Goal: Task Accomplishment & Management: Manage account settings

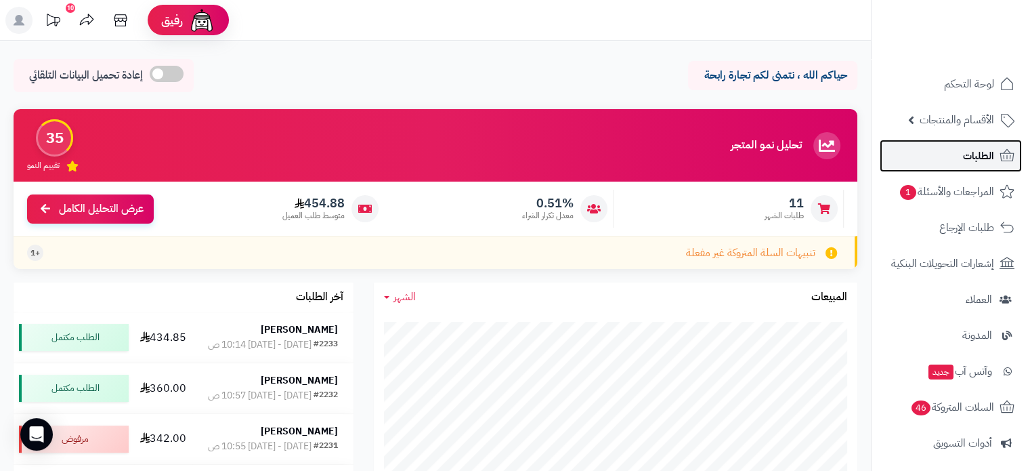
click at [949, 156] on link "الطلبات" at bounding box center [951, 156] width 142 height 33
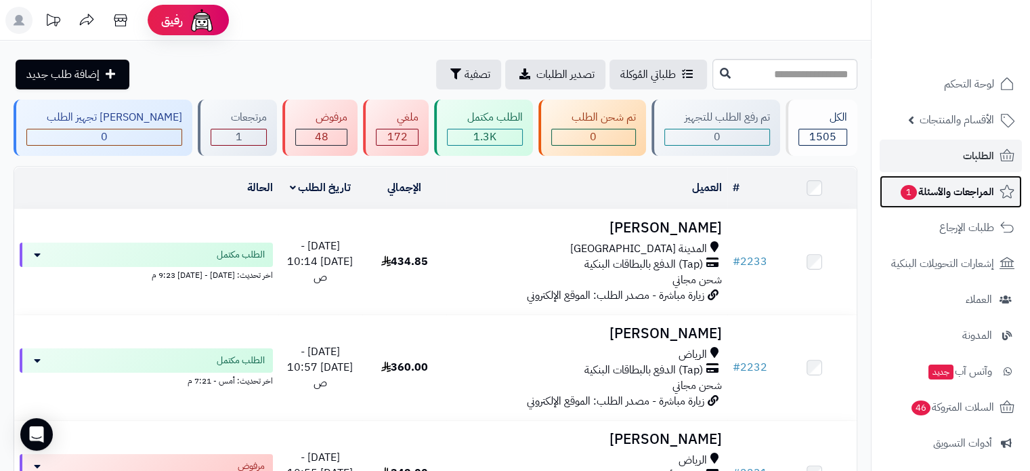
click at [940, 194] on span "المراجعات والأسئلة 1" at bounding box center [947, 191] width 95 height 19
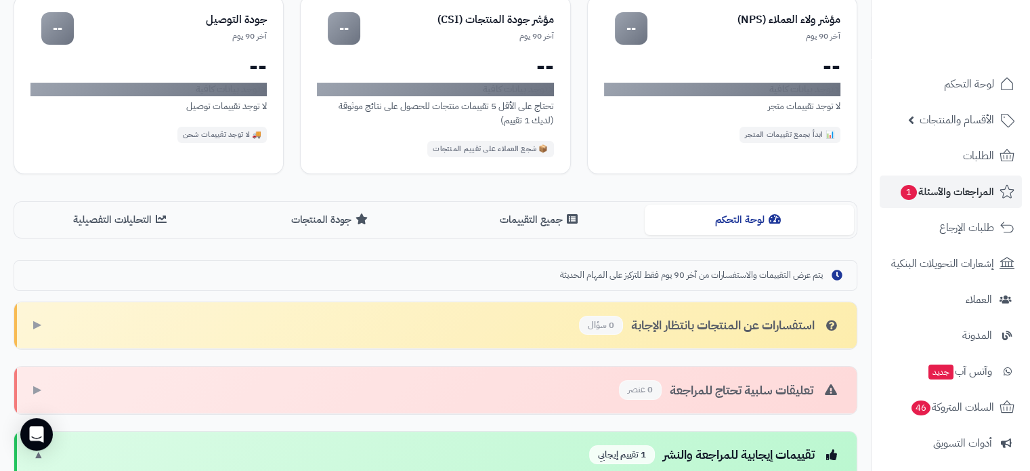
scroll to position [203, 0]
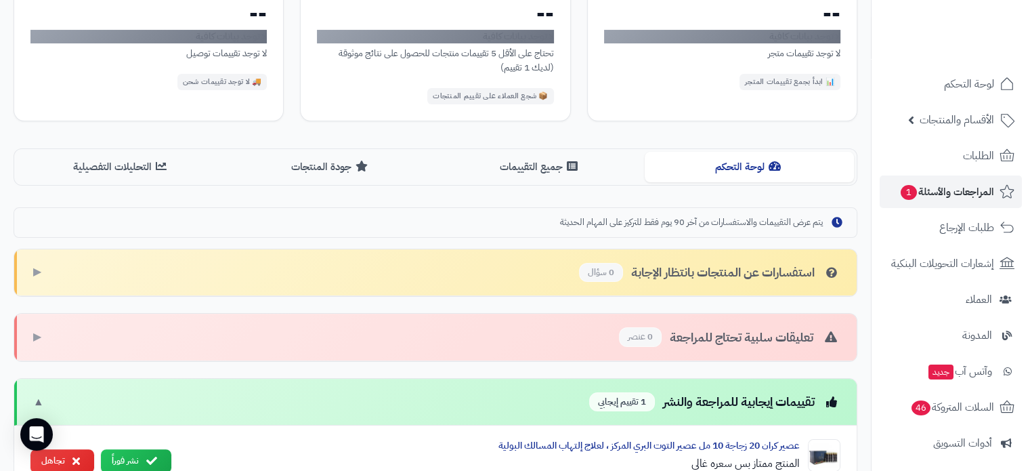
click at [692, 408] on div "تقييمات إيجابية للمراجعة والنشر 1 تقييم إيجابي" at bounding box center [714, 402] width 251 height 20
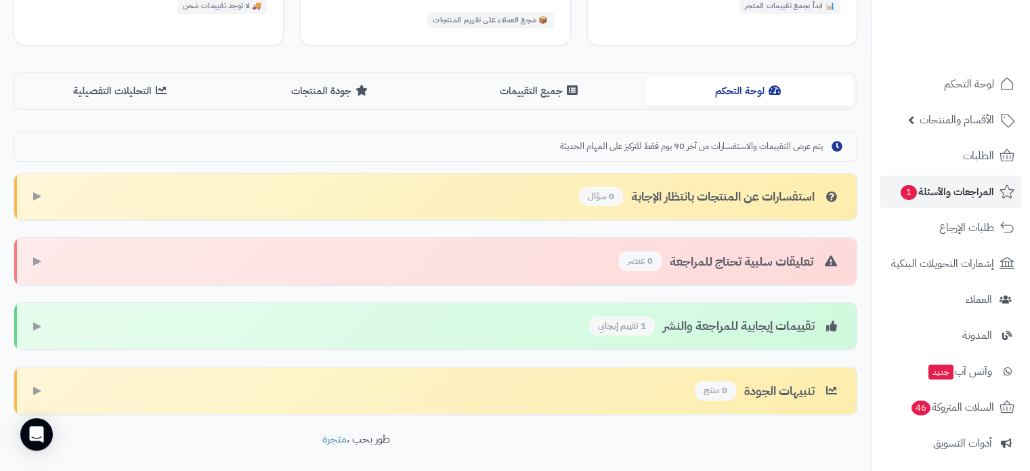
scroll to position [331, 0]
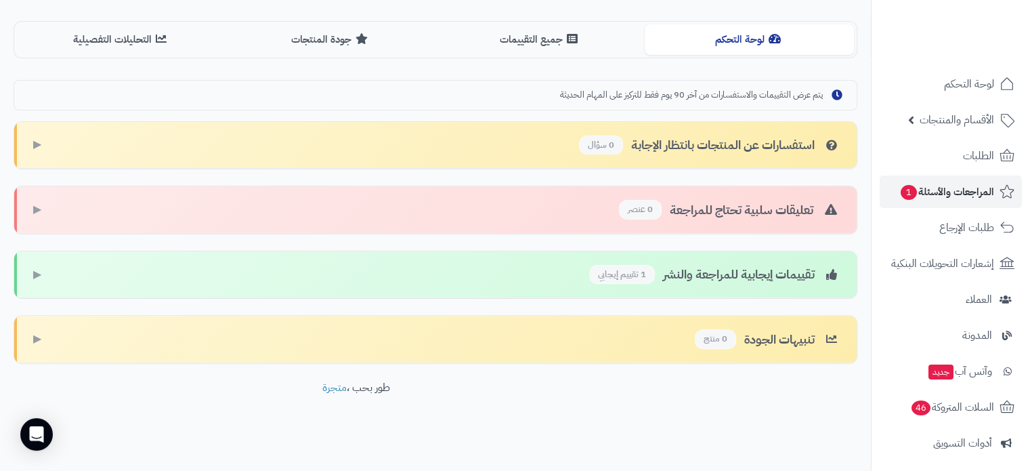
click at [34, 274] on span "▶" at bounding box center [37, 275] width 8 height 16
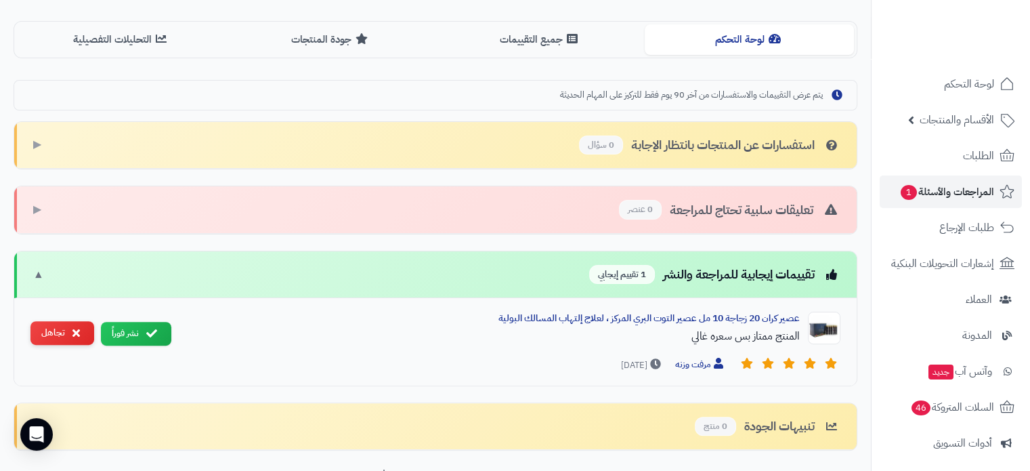
click at [50, 330] on button "تجاهل" at bounding box center [62, 333] width 64 height 24
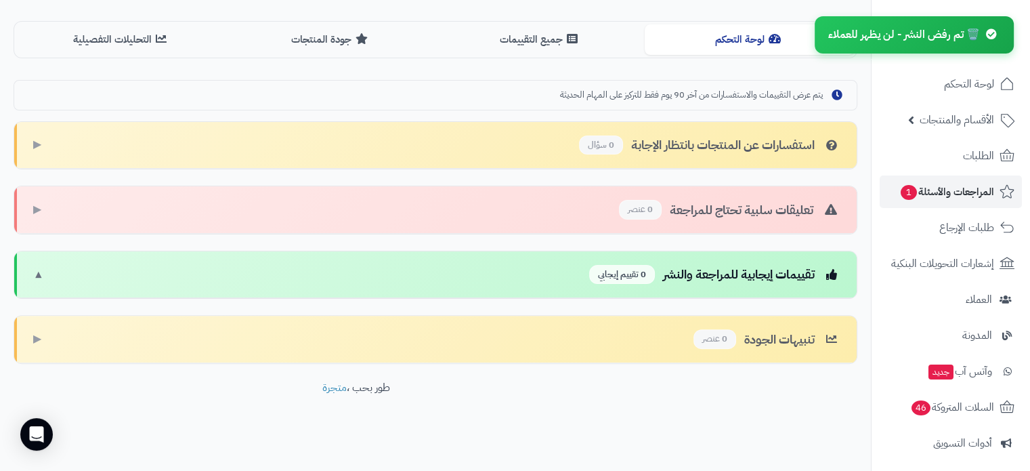
click at [479, 275] on div "تقييمات إيجابية للمراجعة والنشر 0 تقييم إيجابي ▼" at bounding box center [435, 274] width 843 height 47
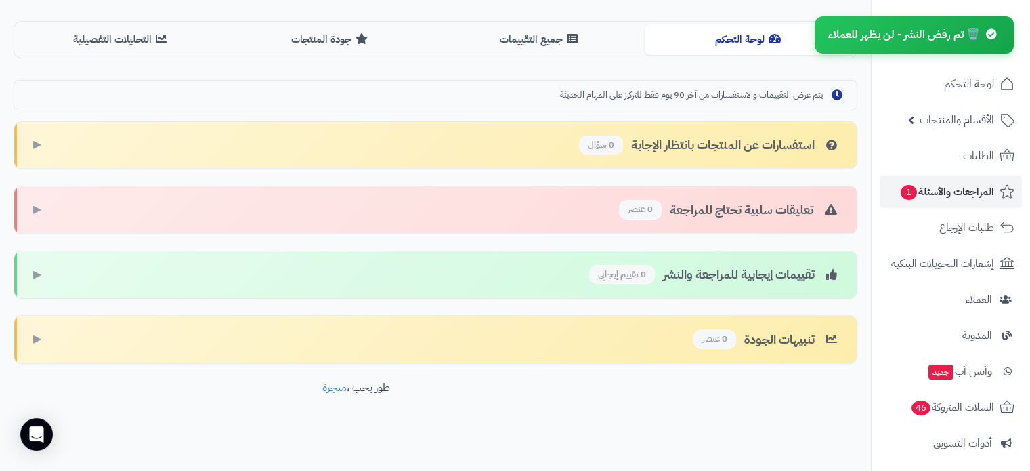
click at [34, 273] on span "▶" at bounding box center [37, 275] width 8 height 16
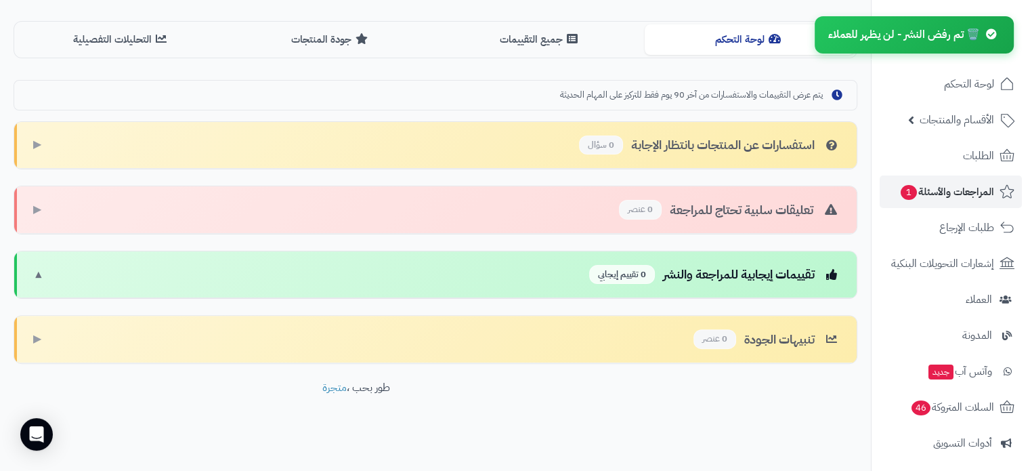
click at [35, 272] on span "▼" at bounding box center [38, 275] width 11 height 16
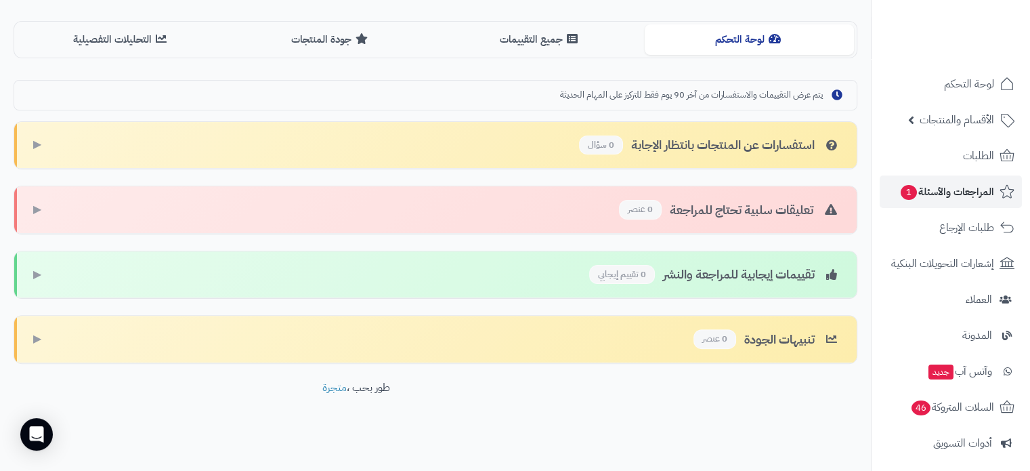
click at [40, 332] on span "▶" at bounding box center [37, 339] width 8 height 16
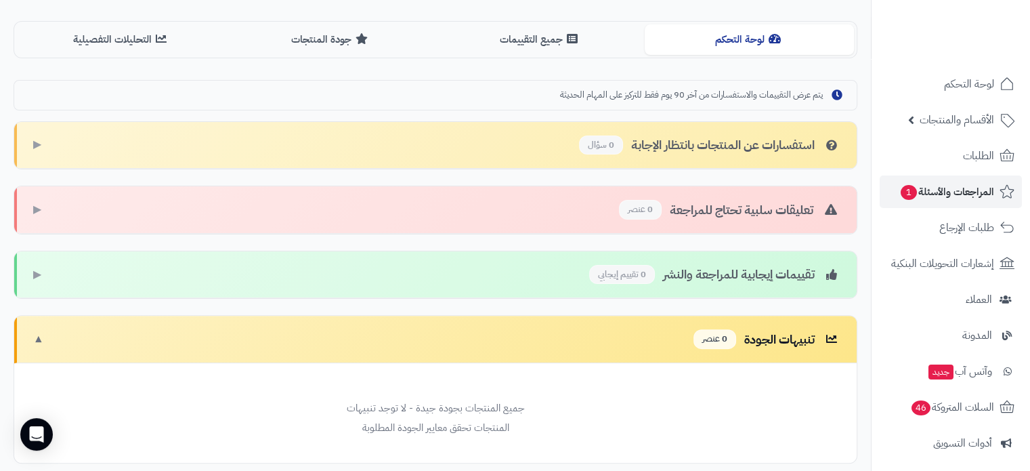
click at [38, 143] on span "▶" at bounding box center [37, 145] width 8 height 16
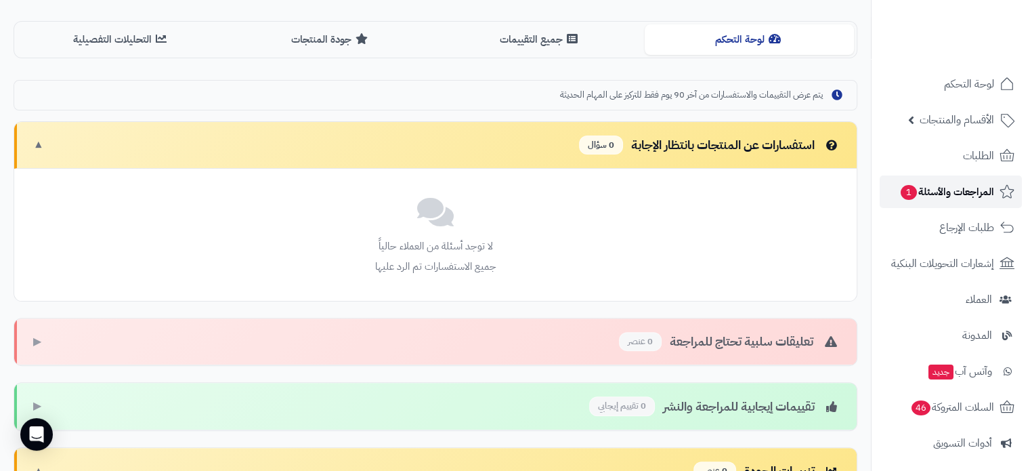
click at [942, 205] on link "المراجعات والأسئلة 1" at bounding box center [951, 191] width 142 height 33
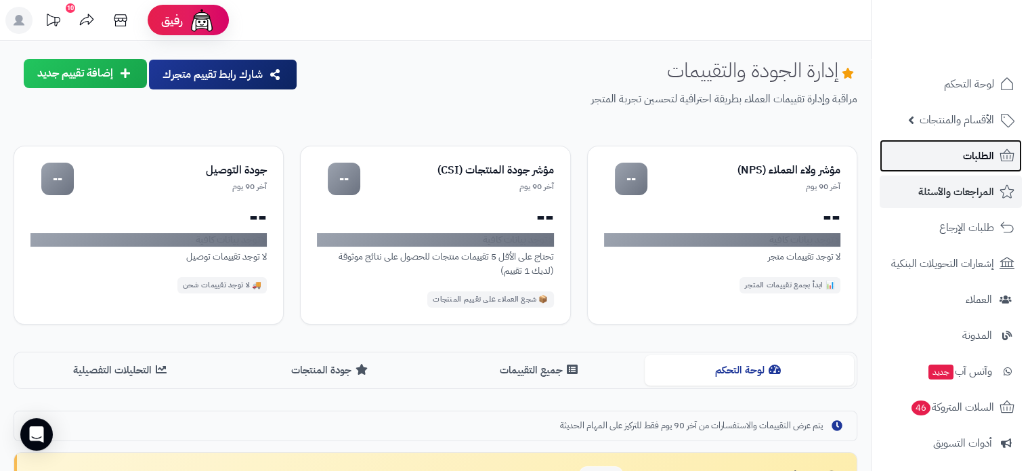
click at [974, 156] on span "الطلبات" at bounding box center [978, 155] width 31 height 19
